Goal: Check status: Check status

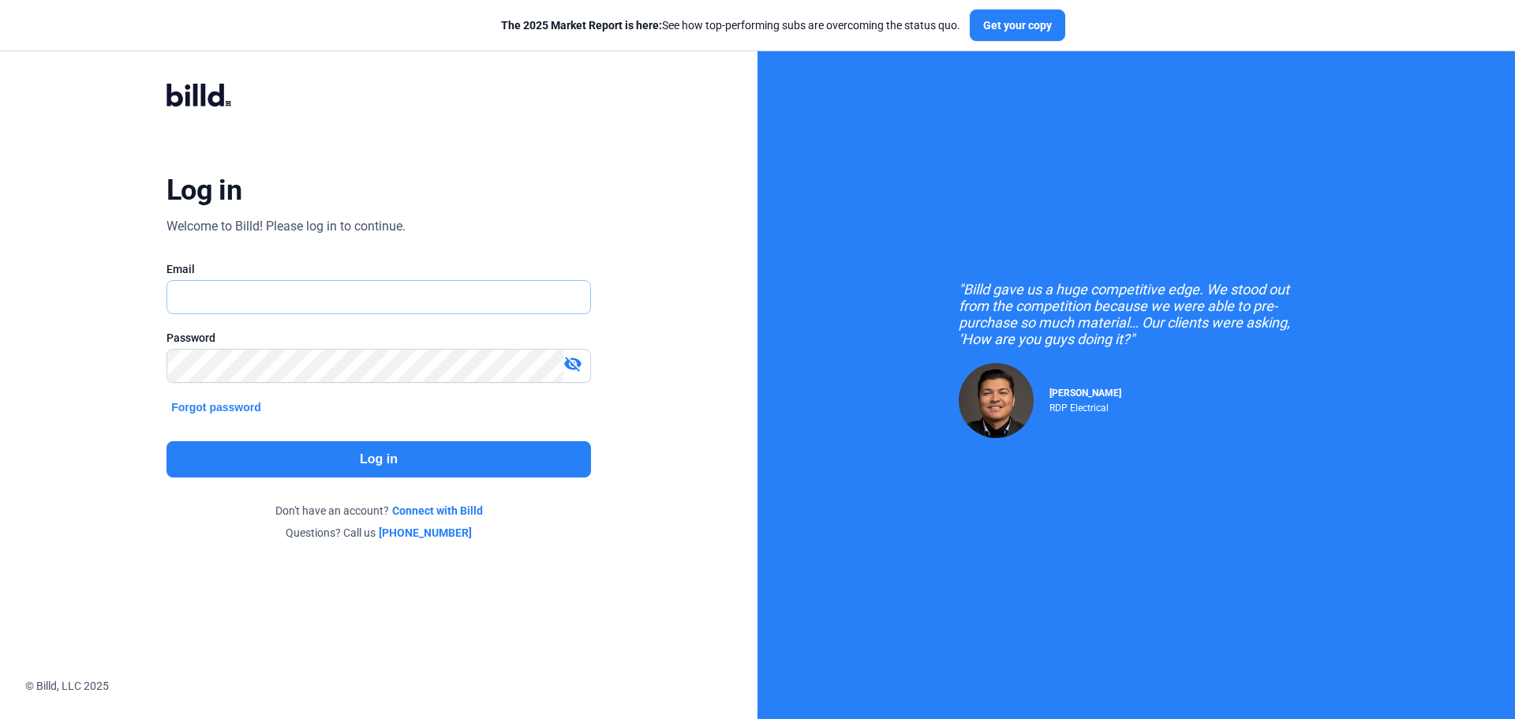
type input "[PERSON_NAME][EMAIL_ADDRESS][DOMAIN_NAME]"
click at [440, 475] on button "Log in" at bounding box center [378, 459] width 425 height 36
